Goal: Information Seeking & Learning: Learn about a topic

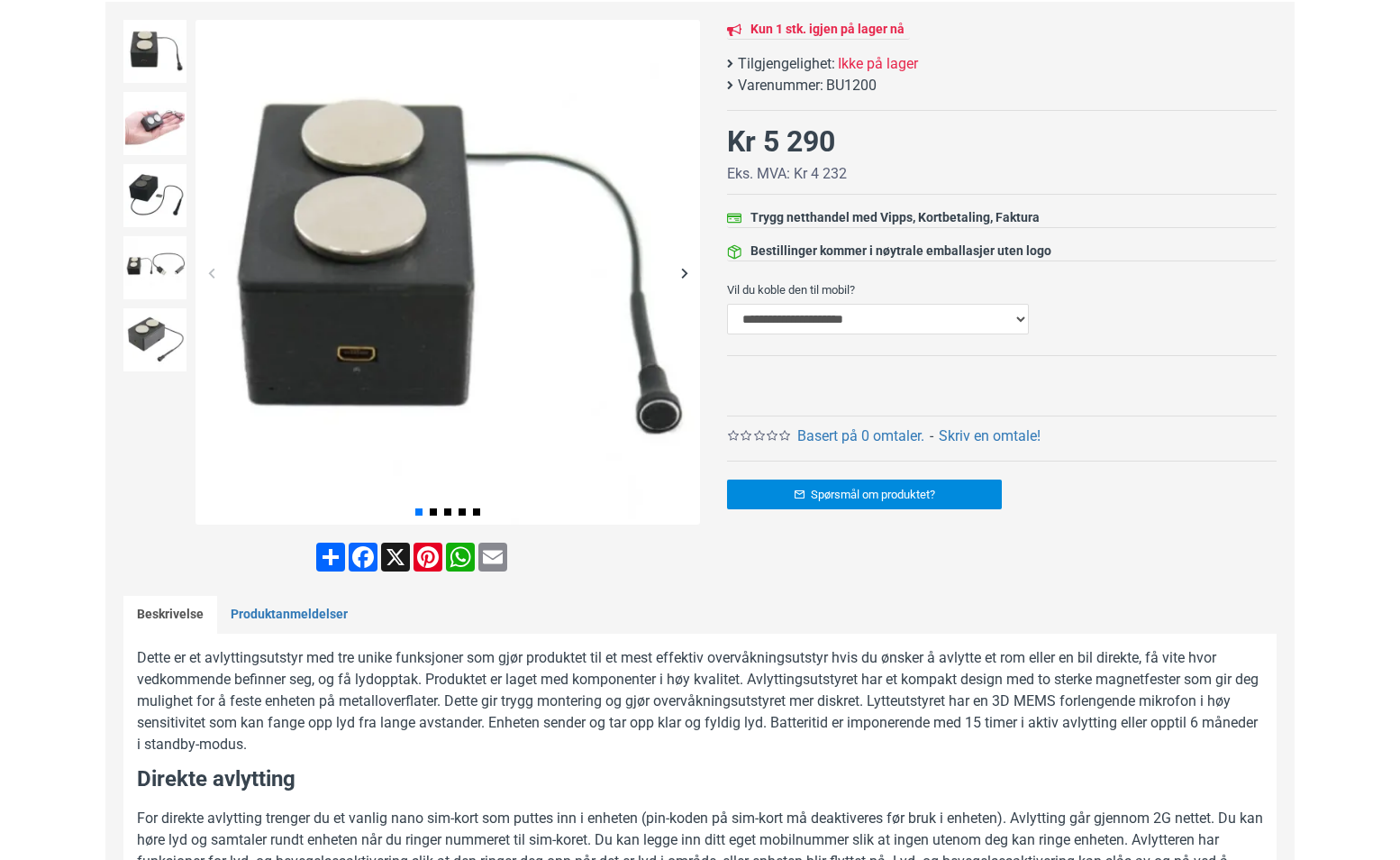
scroll to position [91, 0]
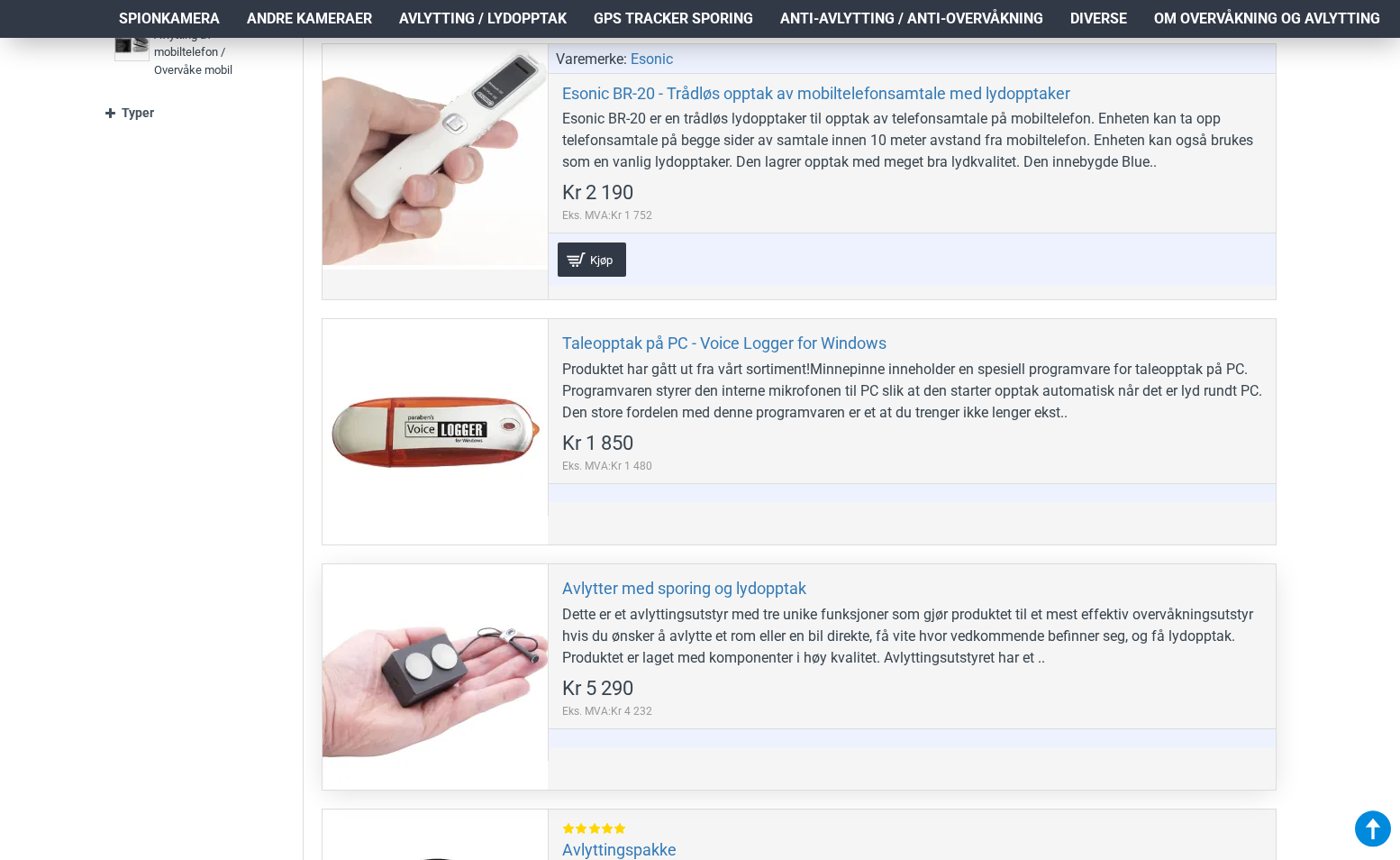
scroll to position [451, 0]
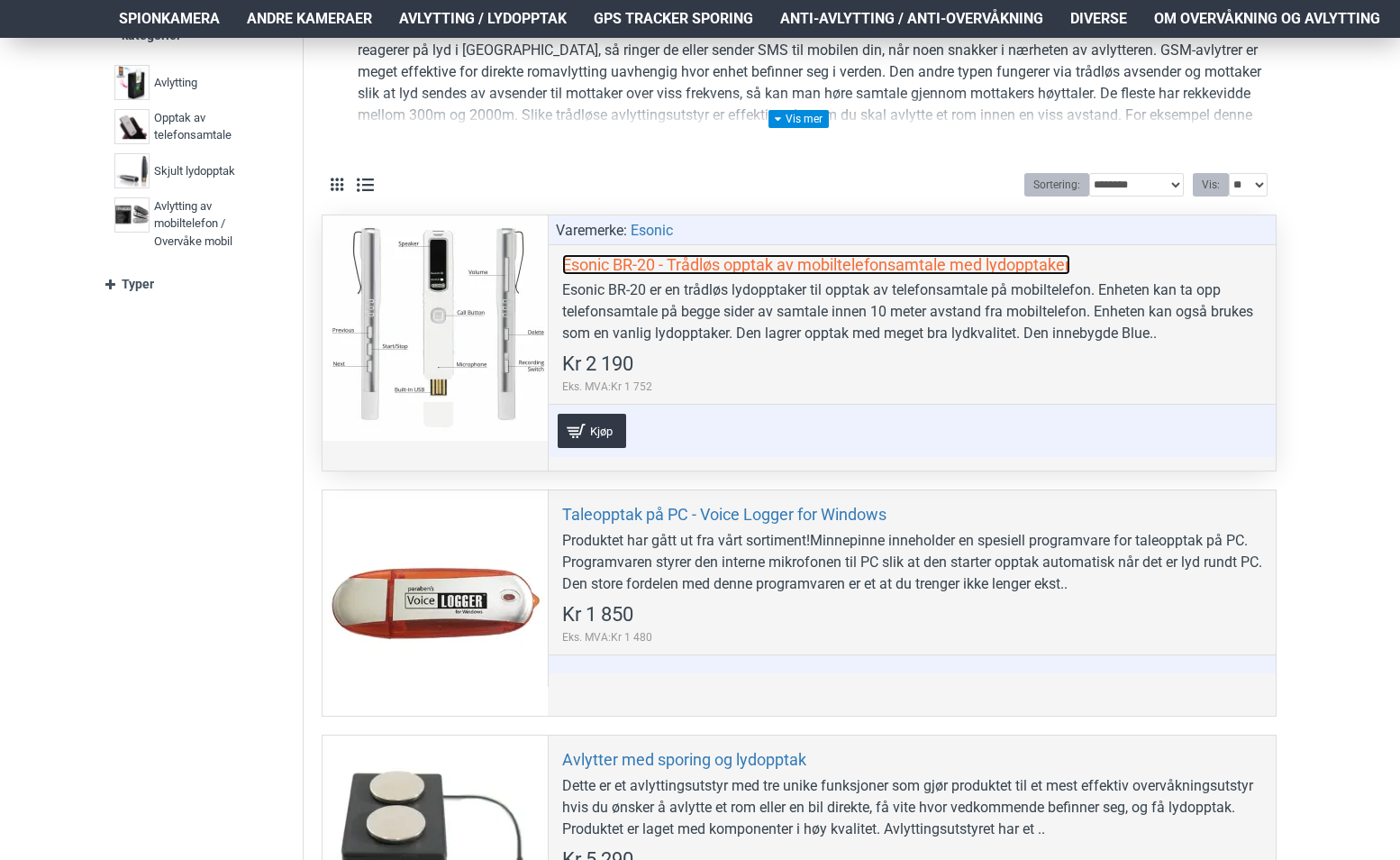
click at [927, 266] on link "Esonic BR-20 - Trådløs opptak av mobiltelefonsamtale med lydopptaker" at bounding box center [817, 264] width 508 height 21
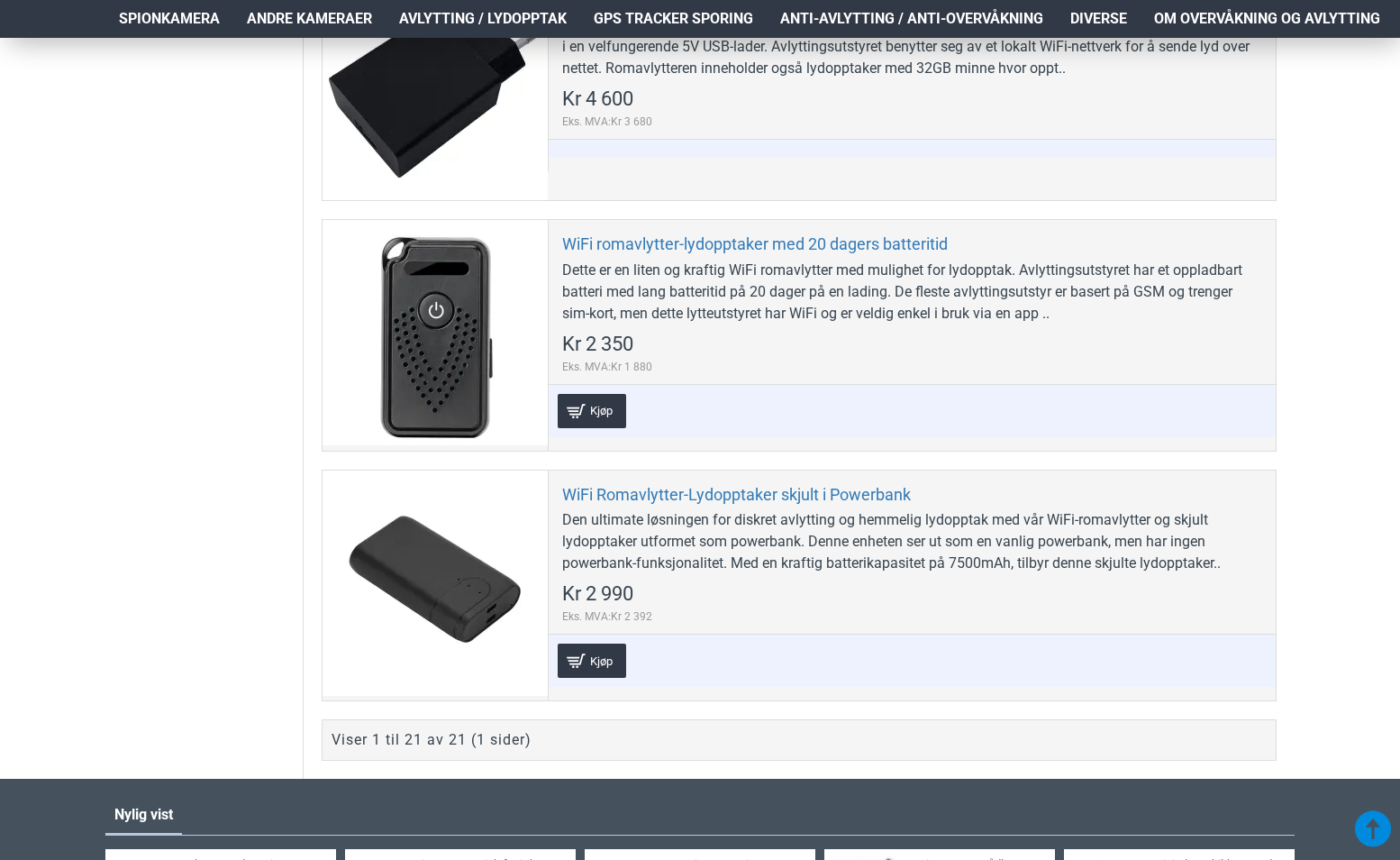
scroll to position [5499, 0]
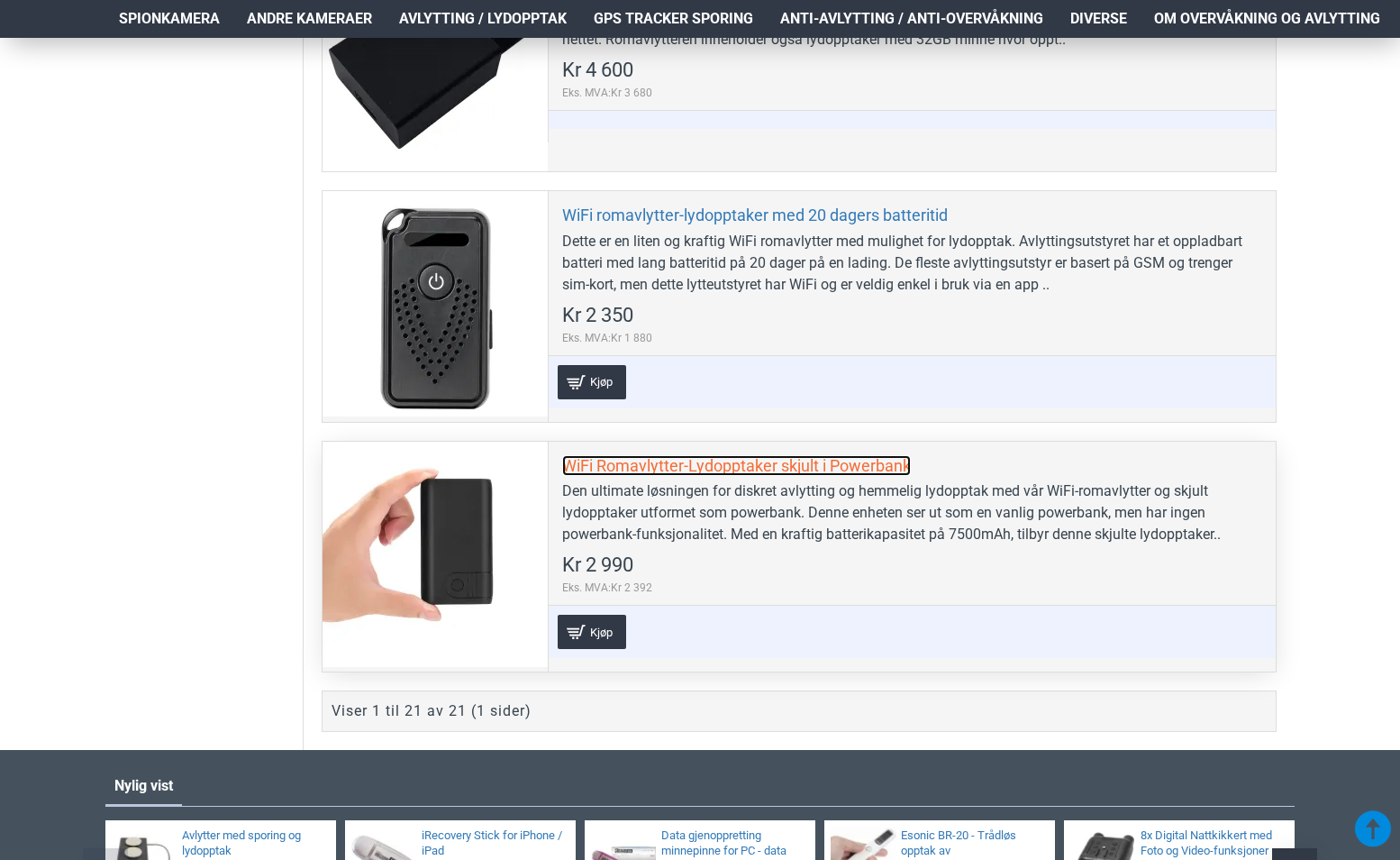
click at [642, 461] on link "WiFi Romavlytter-Lydopptaker skjult i Powerbank" at bounding box center [736, 466] width 348 height 21
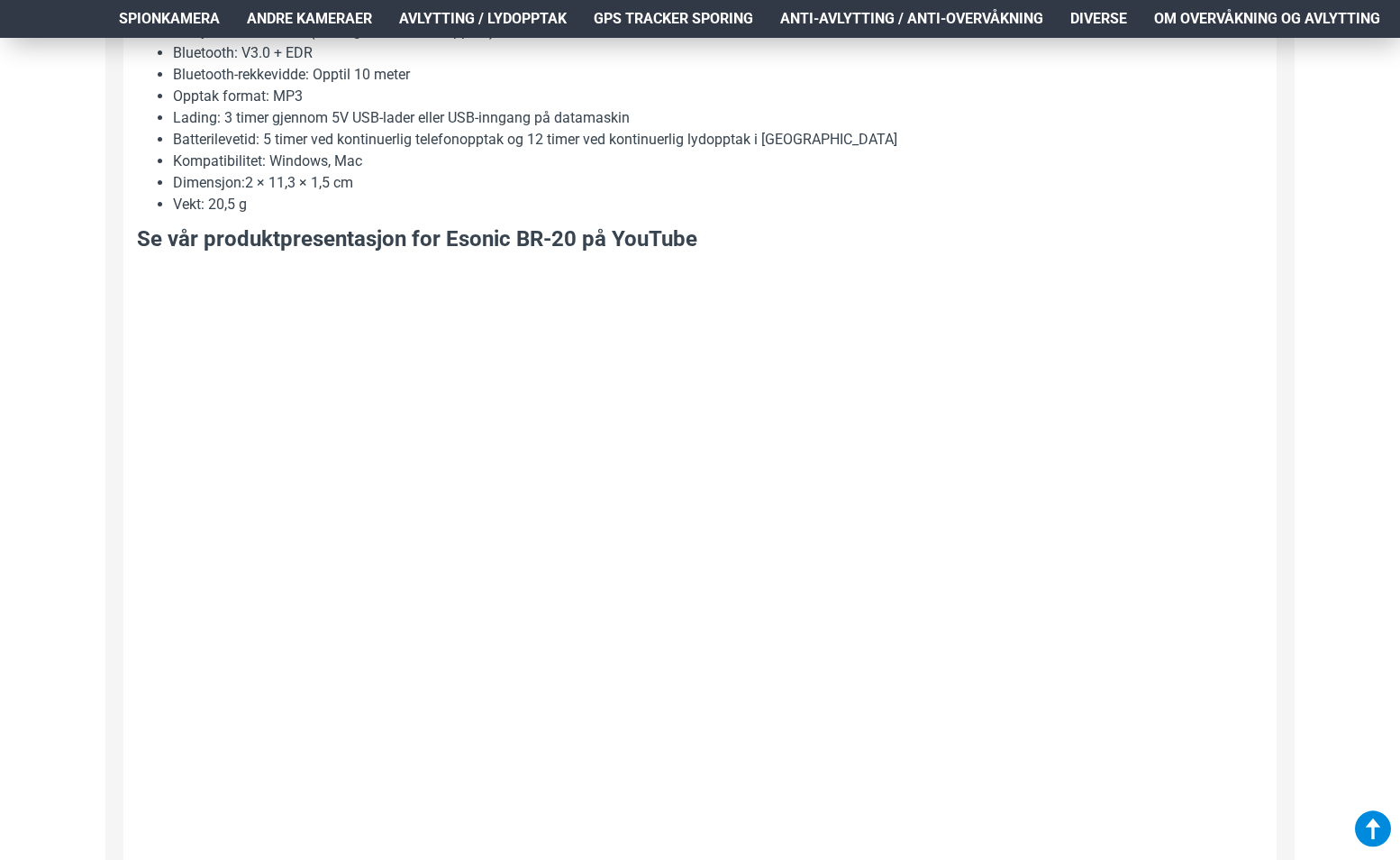
scroll to position [1713, 0]
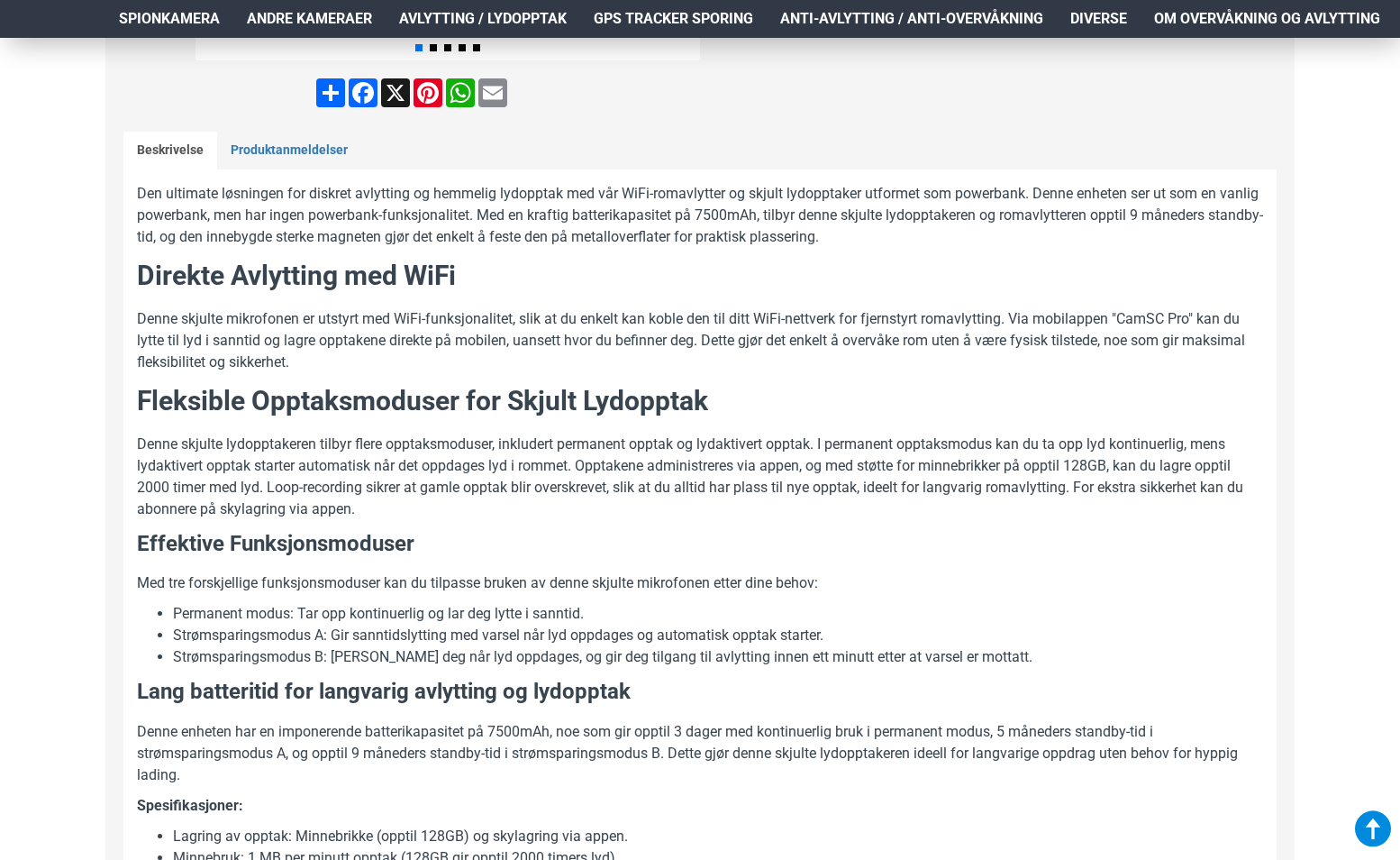
scroll to position [721, 0]
